Goal: Task Accomplishment & Management: Manage account settings

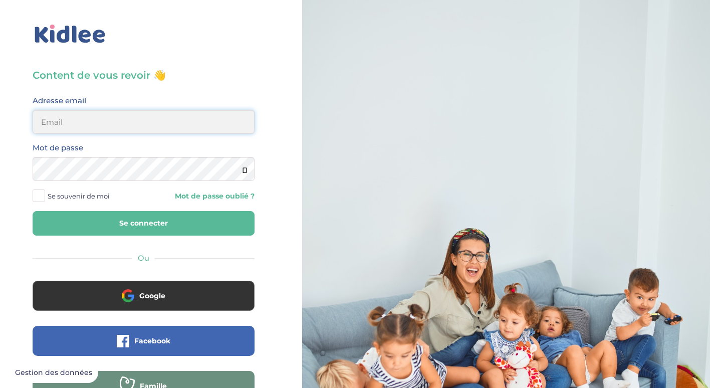
click at [61, 121] on input "email" at bounding box center [144, 122] width 222 height 24
type input "sophie.delafon81@gmail.com"
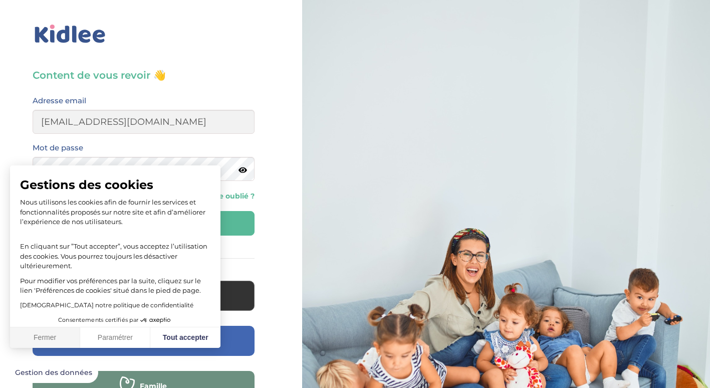
click at [52, 330] on button "Fermer" at bounding box center [45, 337] width 70 height 21
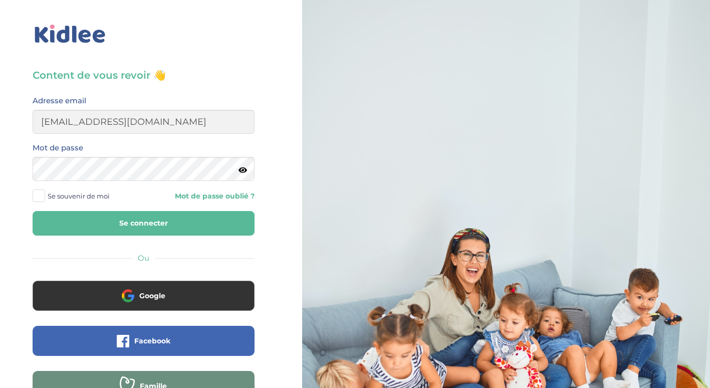
click at [243, 172] on icon at bounding box center [242, 170] width 9 height 8
click at [243, 172] on icon at bounding box center [242, 170] width 10 height 8
click at [128, 222] on button "Se connecter" at bounding box center [144, 223] width 222 height 25
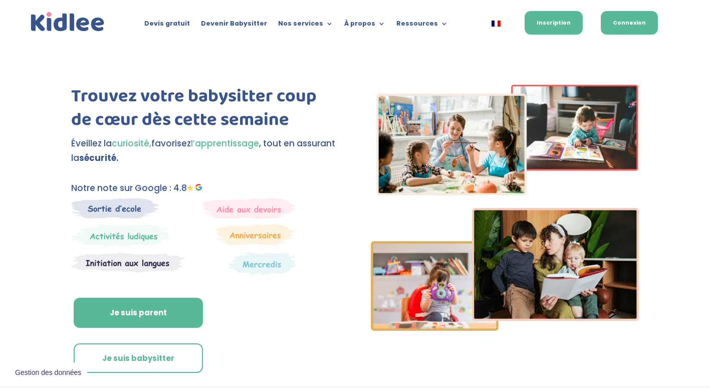
click at [630, 20] on link "Connexion" at bounding box center [628, 23] width 57 height 24
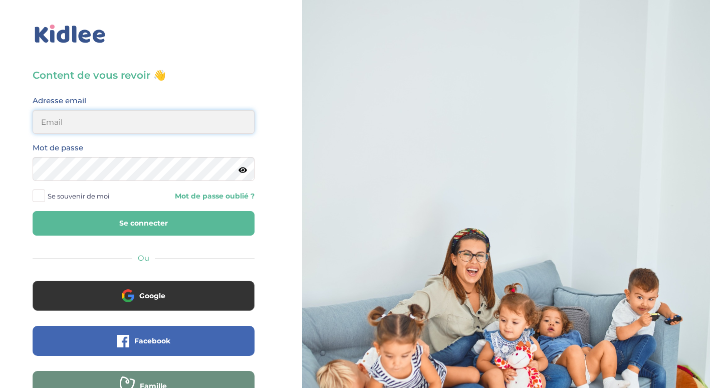
click at [113, 122] on input "email" at bounding box center [144, 122] width 222 height 24
type input "sophie.delafon81@gmail.com"
click at [104, 221] on button "Se connecter" at bounding box center [144, 223] width 222 height 25
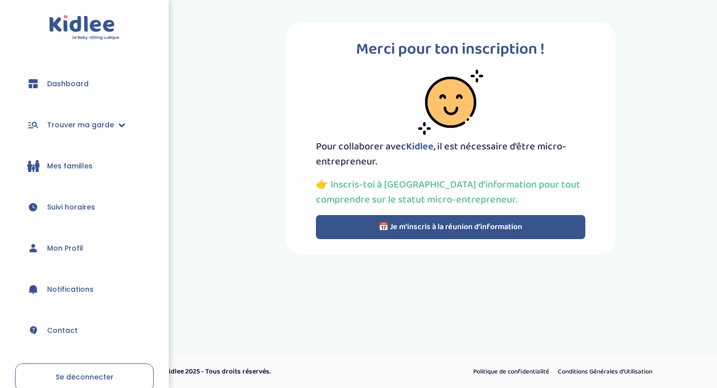
click at [124, 128] on link "Trouver ma garde" at bounding box center [84, 125] width 139 height 36
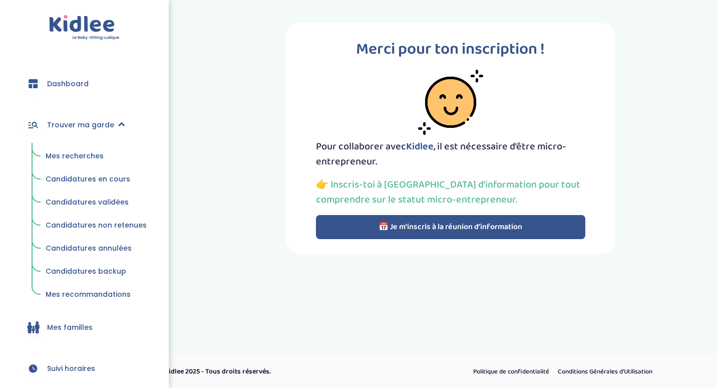
click at [96, 152] on span "Mes recherches" at bounding box center [75, 156] width 58 height 10
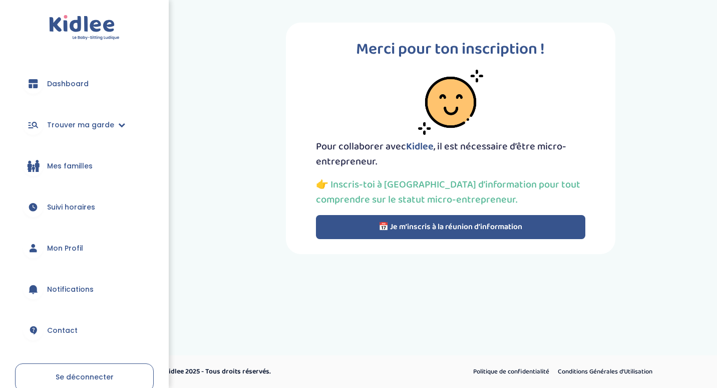
click at [72, 84] on span "Dashboard" at bounding box center [68, 84] width 42 height 11
click at [86, 249] on link "Mon Profil" at bounding box center [84, 248] width 139 height 36
click at [62, 248] on span "Mon Profil" at bounding box center [65, 248] width 36 height 11
click at [56, 248] on span "Mon Profil" at bounding box center [65, 248] width 36 height 11
click at [388, 232] on button "📅 Je m’inscris à la réunion d’information" at bounding box center [450, 227] width 269 height 24
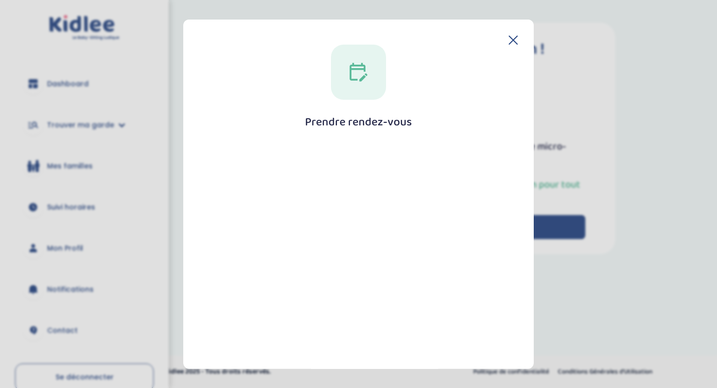
click at [510, 40] on icon at bounding box center [513, 40] width 8 height 8
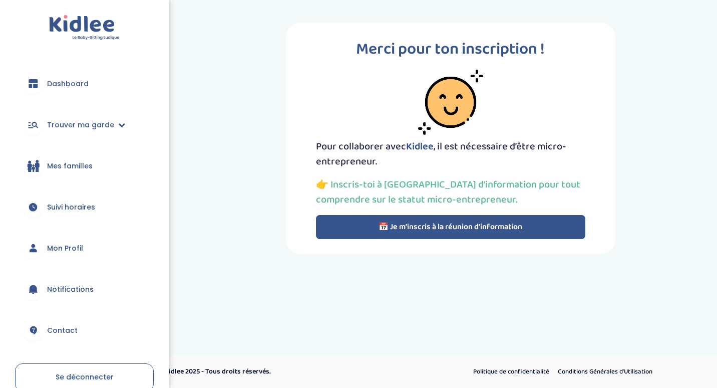
click at [416, 221] on button "📅 Je m’inscris à la réunion d’information" at bounding box center [450, 227] width 269 height 24
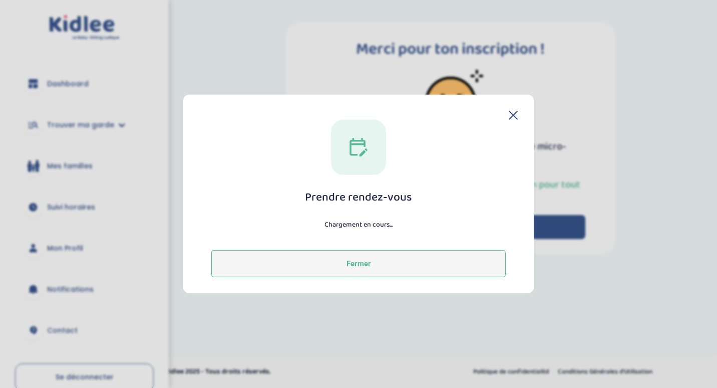
click at [318, 264] on button "Fermer" at bounding box center [358, 263] width 294 height 27
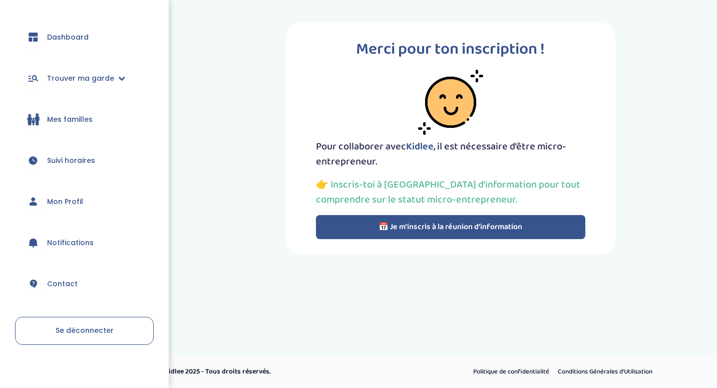
scroll to position [54, 0]
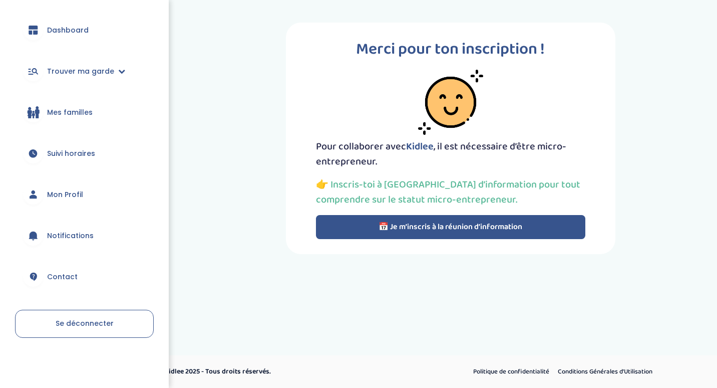
click at [78, 272] on link "Contact" at bounding box center [84, 276] width 139 height 36
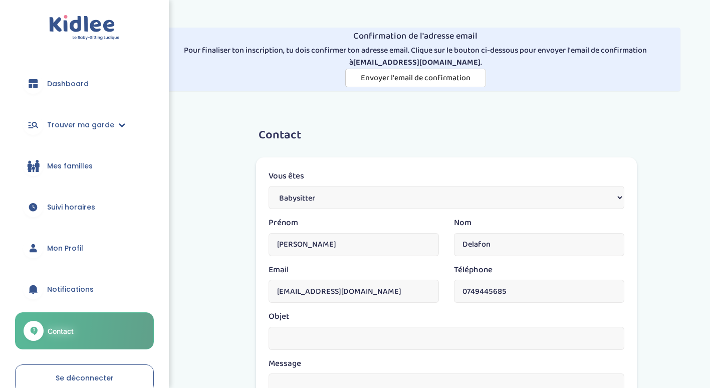
click at [61, 243] on span "Mon Profil" at bounding box center [65, 248] width 36 height 11
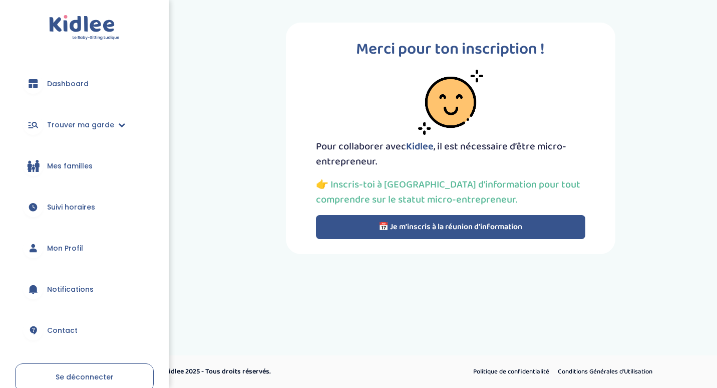
click at [92, 166] on link "Mes familles" at bounding box center [84, 166] width 139 height 36
